Goal: Task Accomplishment & Management: Use online tool/utility

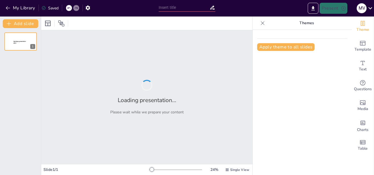
type input "Cefalea Explicar fisiopatología de cada signo / síntoma y semiología."
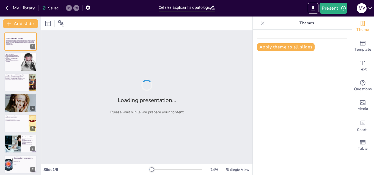
checkbox input "true"
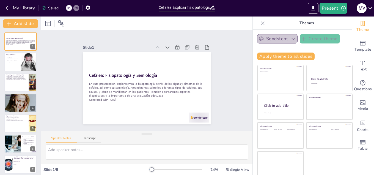
click at [283, 42] on button "Sendsteps" at bounding box center [277, 38] width 40 height 9
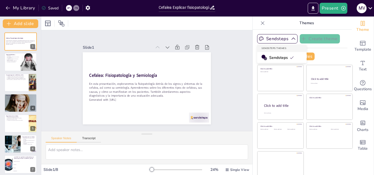
click at [290, 57] on icon at bounding box center [292, 57] width 4 height 4
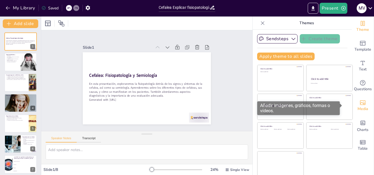
click at [358, 106] on span "Media" at bounding box center [363, 109] width 11 height 6
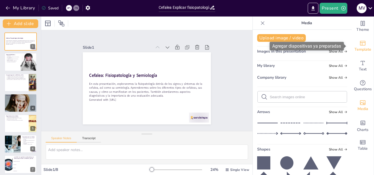
click at [360, 44] on icon "Add ready made slides" at bounding box center [363, 43] width 7 height 7
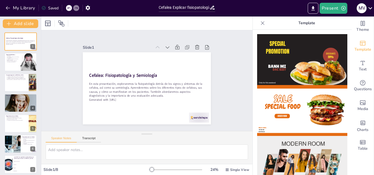
click at [260, 26] on div at bounding box center [263, 23] width 9 height 9
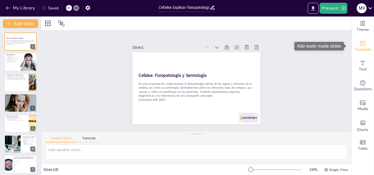
click at [360, 45] on icon "Add ready made slides" at bounding box center [363, 43] width 7 height 7
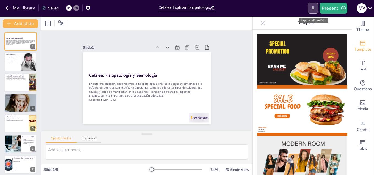
click at [313, 9] on icon "Export to PowerPoint" at bounding box center [314, 9] width 6 height 6
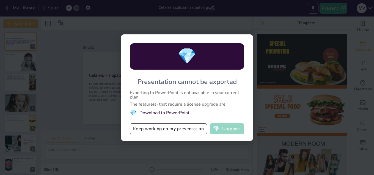
click at [226, 126] on button "💎 Upgrade" at bounding box center [227, 128] width 34 height 11
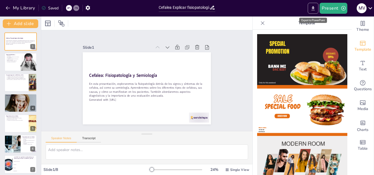
click at [316, 12] on button "Export to PowerPoint" at bounding box center [313, 8] width 11 height 11
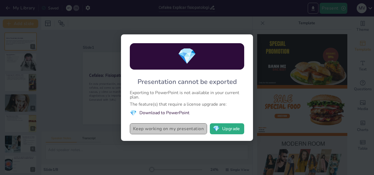
click at [161, 130] on button "Keep working on my presentation" at bounding box center [168, 128] width 77 height 11
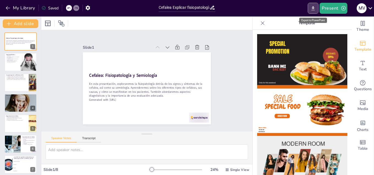
click at [313, 12] on button "Export to PowerPoint" at bounding box center [313, 8] width 11 height 11
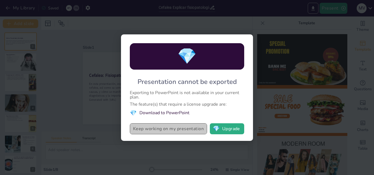
click at [177, 126] on button "Keep working on my presentation" at bounding box center [168, 128] width 77 height 11
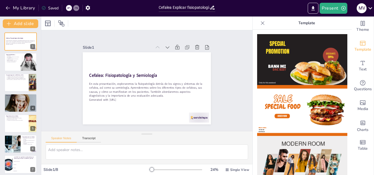
click at [177, 126] on div "Slide 1 Cefalea: Fisiopatología y Semiología En esta presentación, exploraremos…" at bounding box center [147, 81] width 221 height 122
click at [45, 6] on icon at bounding box center [44, 8] width 4 height 4
click at [43, 7] on icon at bounding box center [44, 8] width 4 height 4
checkbox input "true"
